Goal: Navigation & Orientation: Find specific page/section

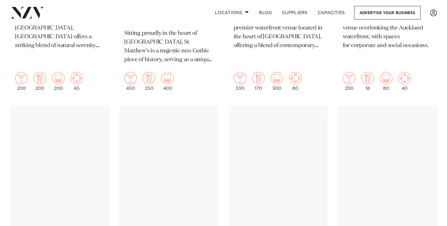
scroll to position [1038, 0]
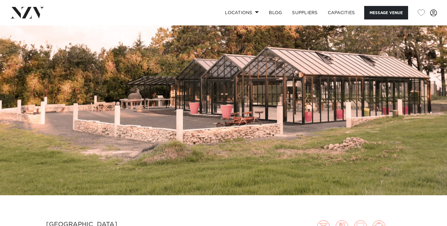
scroll to position [53, 0]
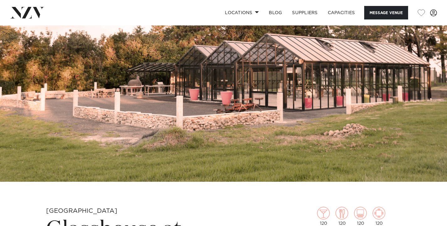
click at [346, 112] on img at bounding box center [223, 76] width 447 height 209
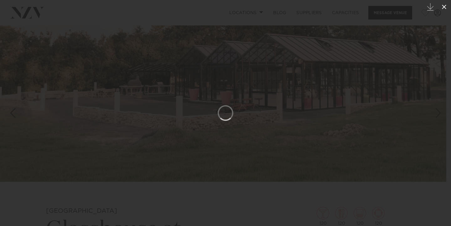
click at [444, 5] on icon at bounding box center [445, 7] width 8 height 8
